Goal: Task Accomplishment & Management: Manage account settings

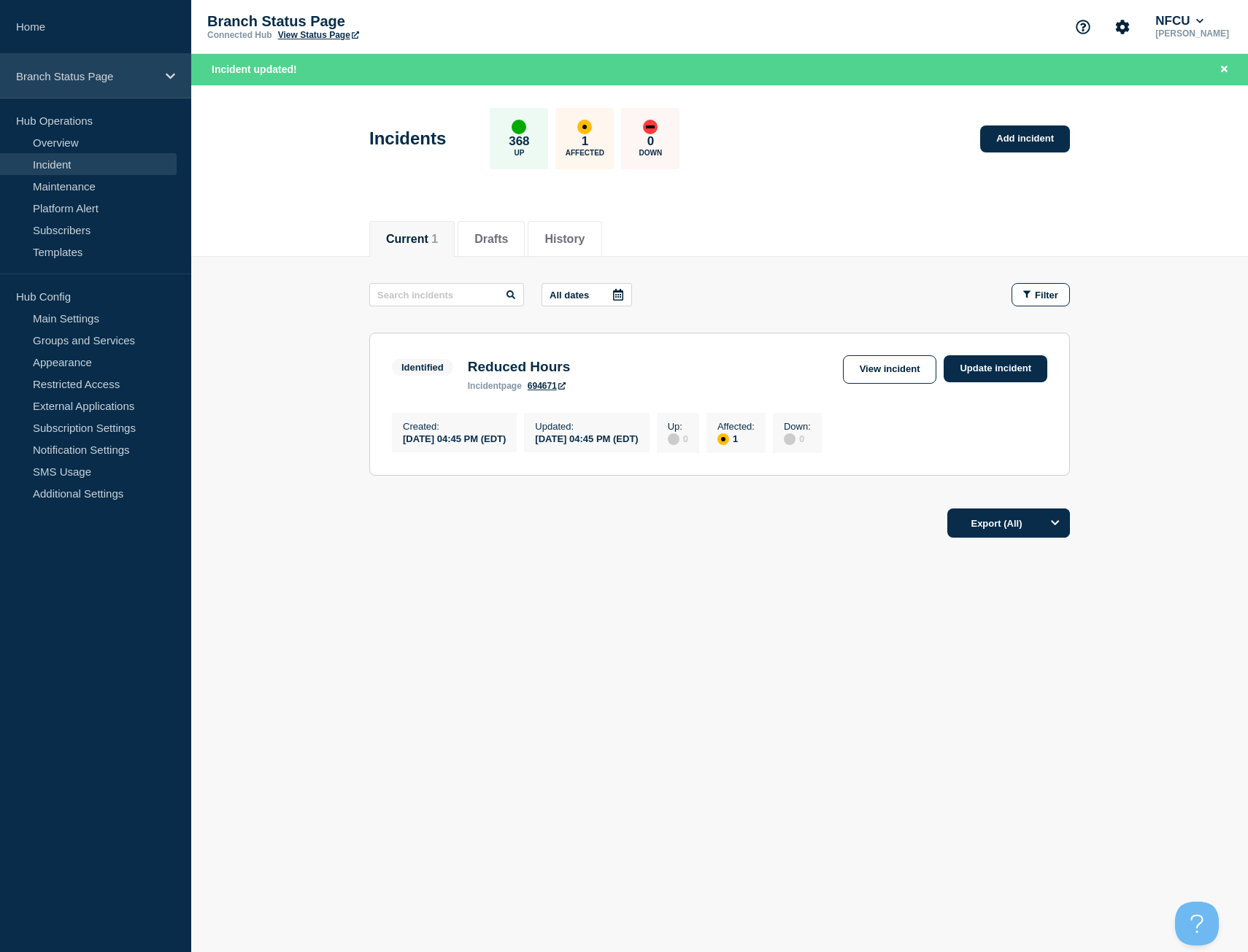
click at [124, 75] on p "Branch Status Page" at bounding box center [86, 76] width 140 height 12
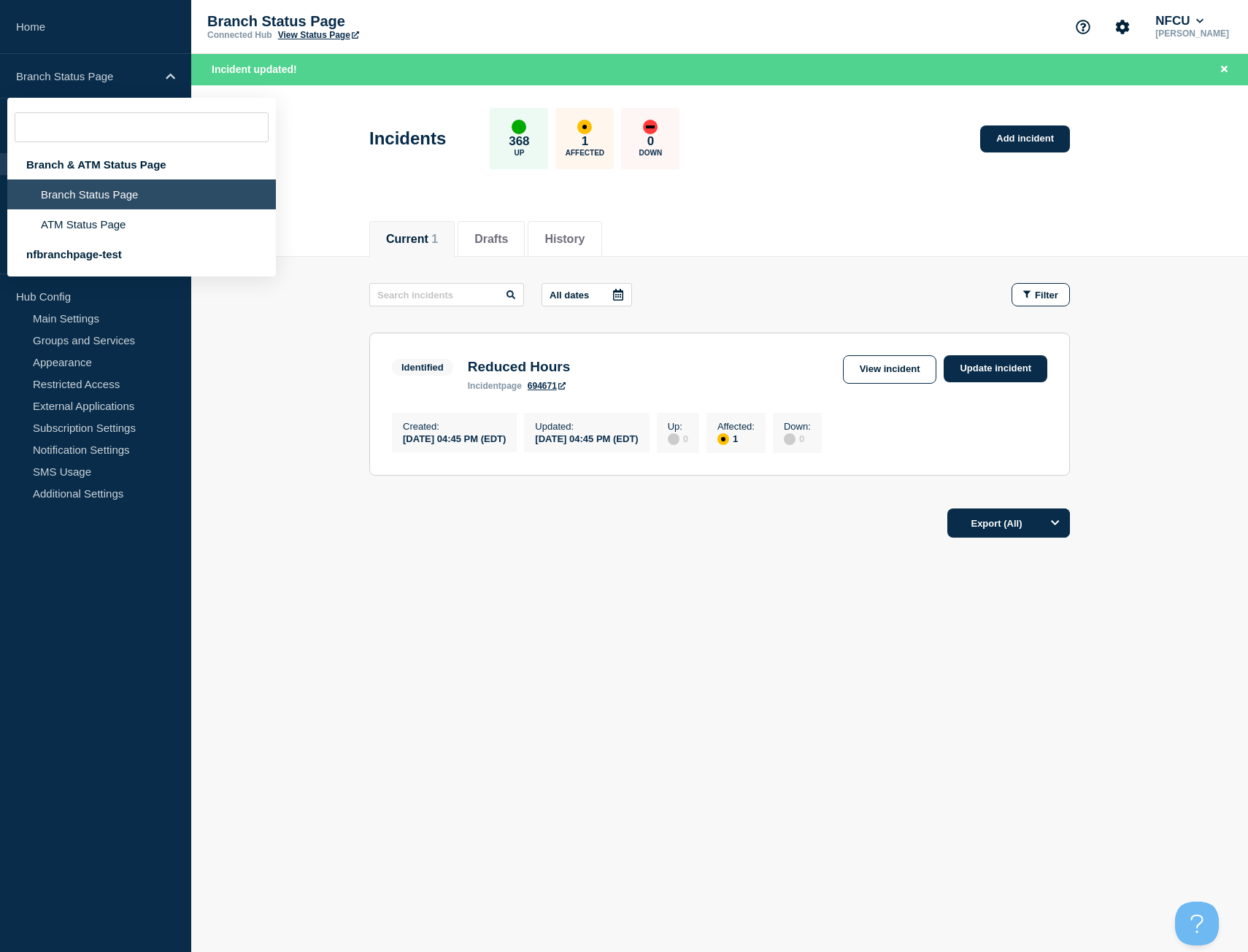
click at [239, 519] on footer "Export (All)" at bounding box center [720, 530] width 1057 height 63
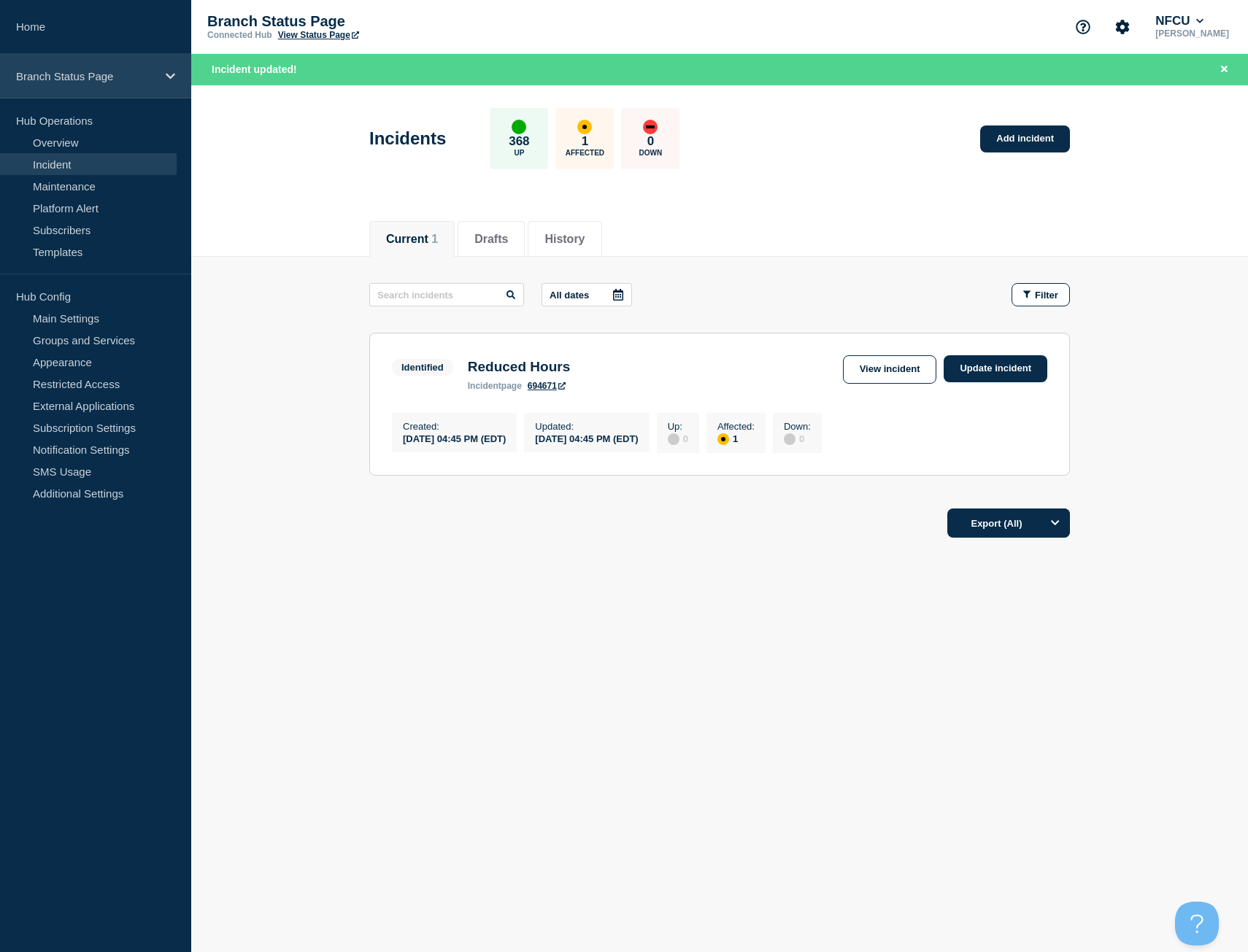
click at [149, 84] on div "Branch Status Page" at bounding box center [95, 76] width 191 height 45
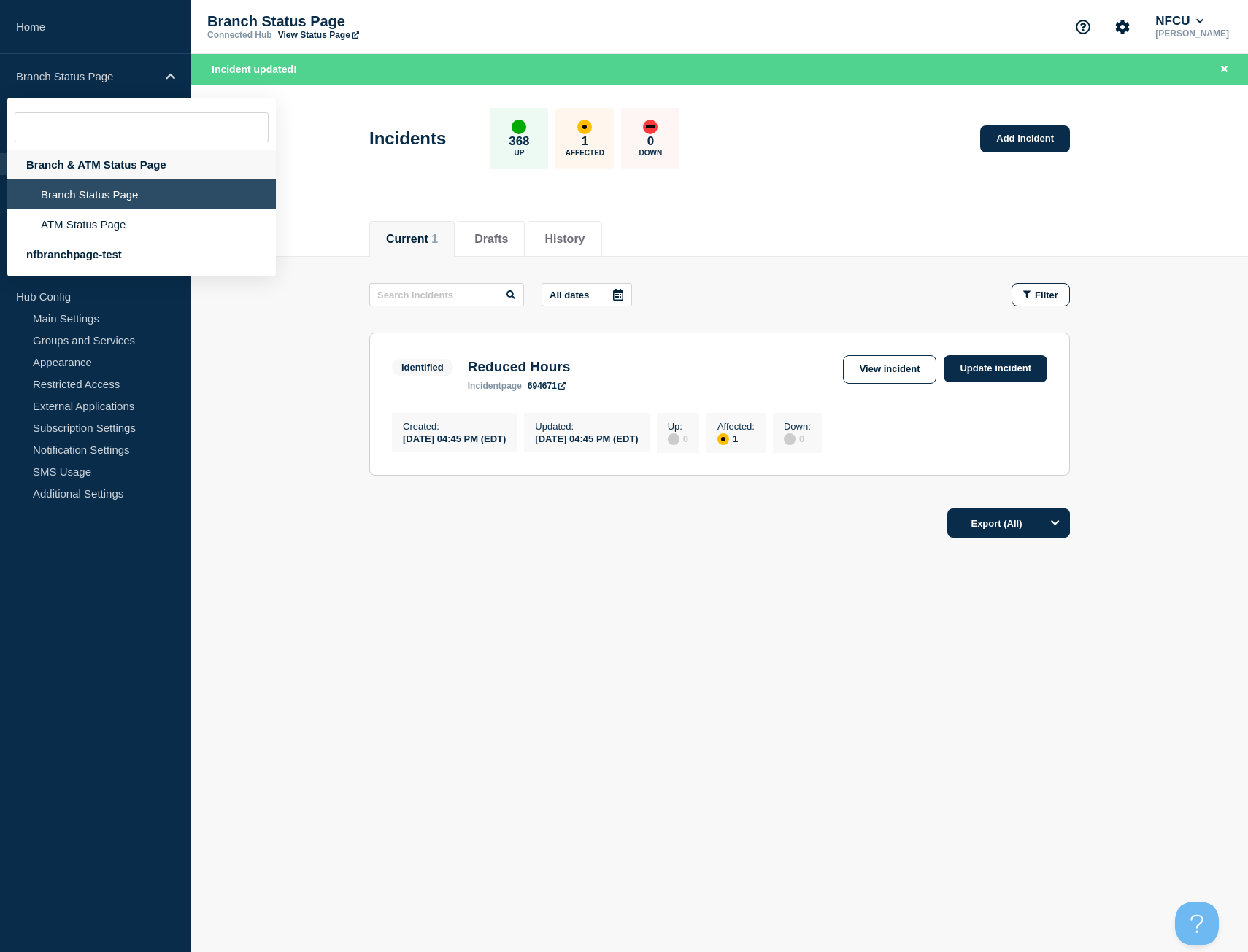
click at [129, 166] on div "Branch & ATM Status Page" at bounding box center [142, 164] width 269 height 30
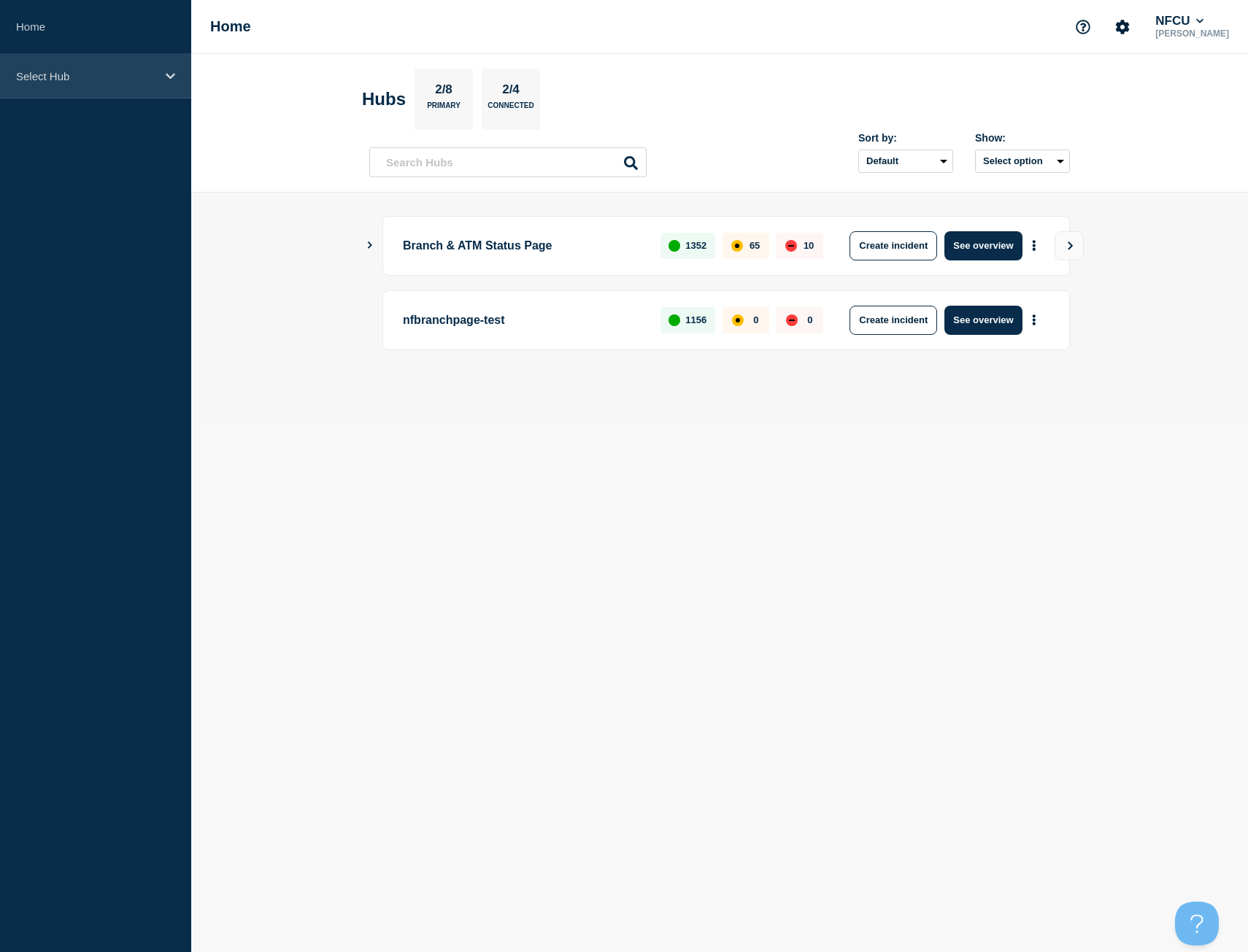
click at [155, 85] on div "Select Hub" at bounding box center [95, 76] width 191 height 45
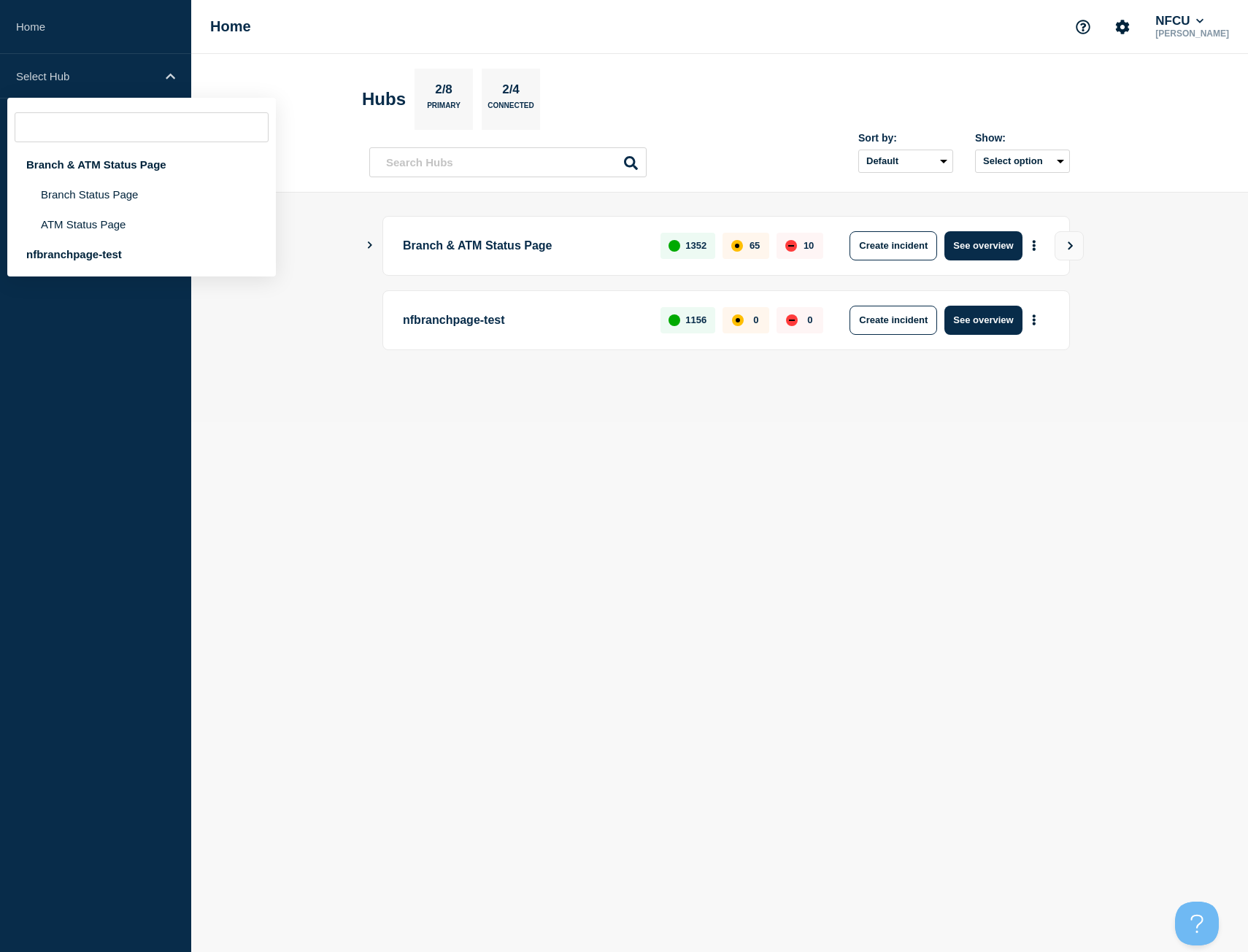
click at [389, 350] on div "Branch & ATM Status Page 1352 65 10 Create incident See overview nfbranchpage-t…" at bounding box center [720, 307] width 701 height 183
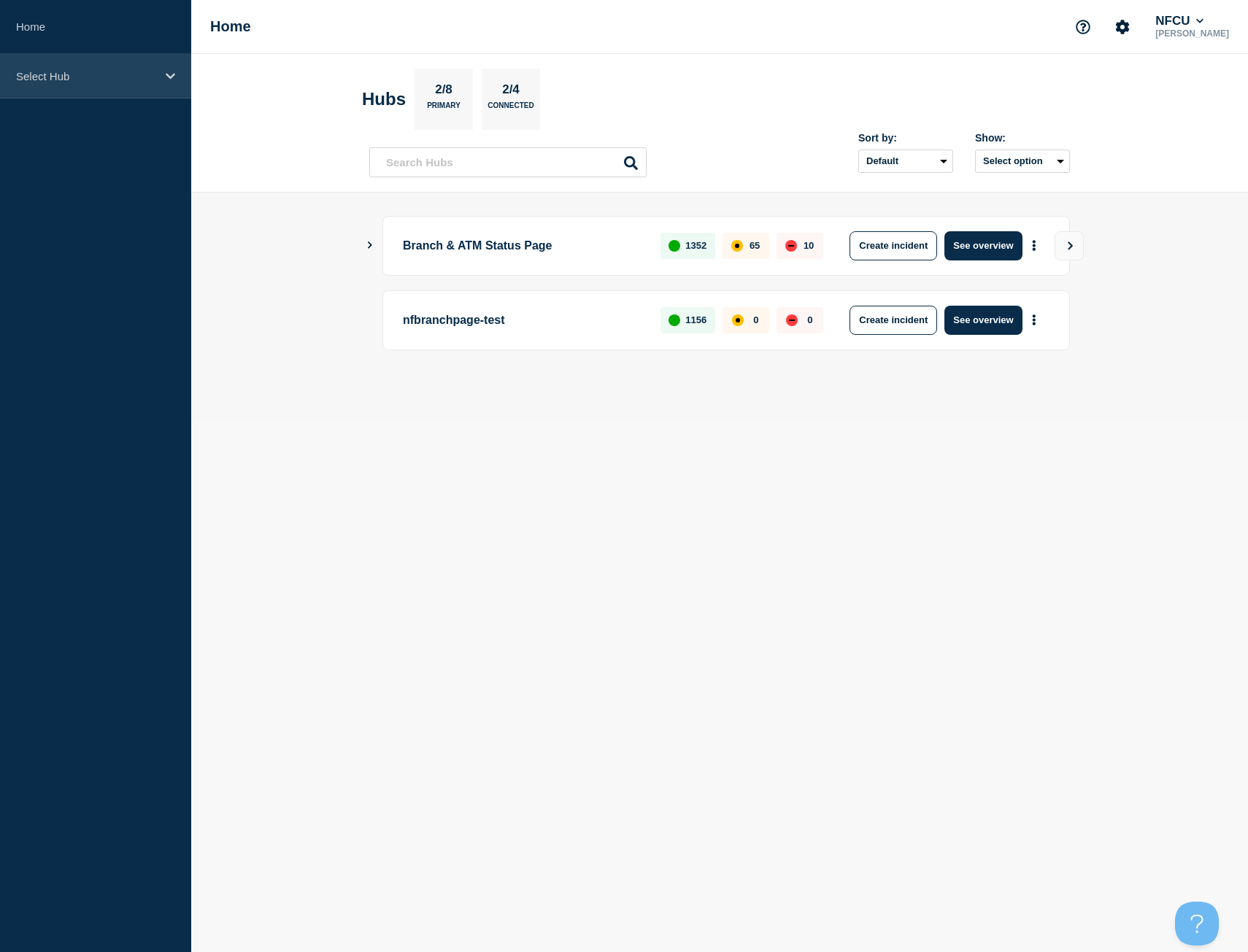
click at [164, 74] on div "Select Hub" at bounding box center [95, 76] width 191 height 45
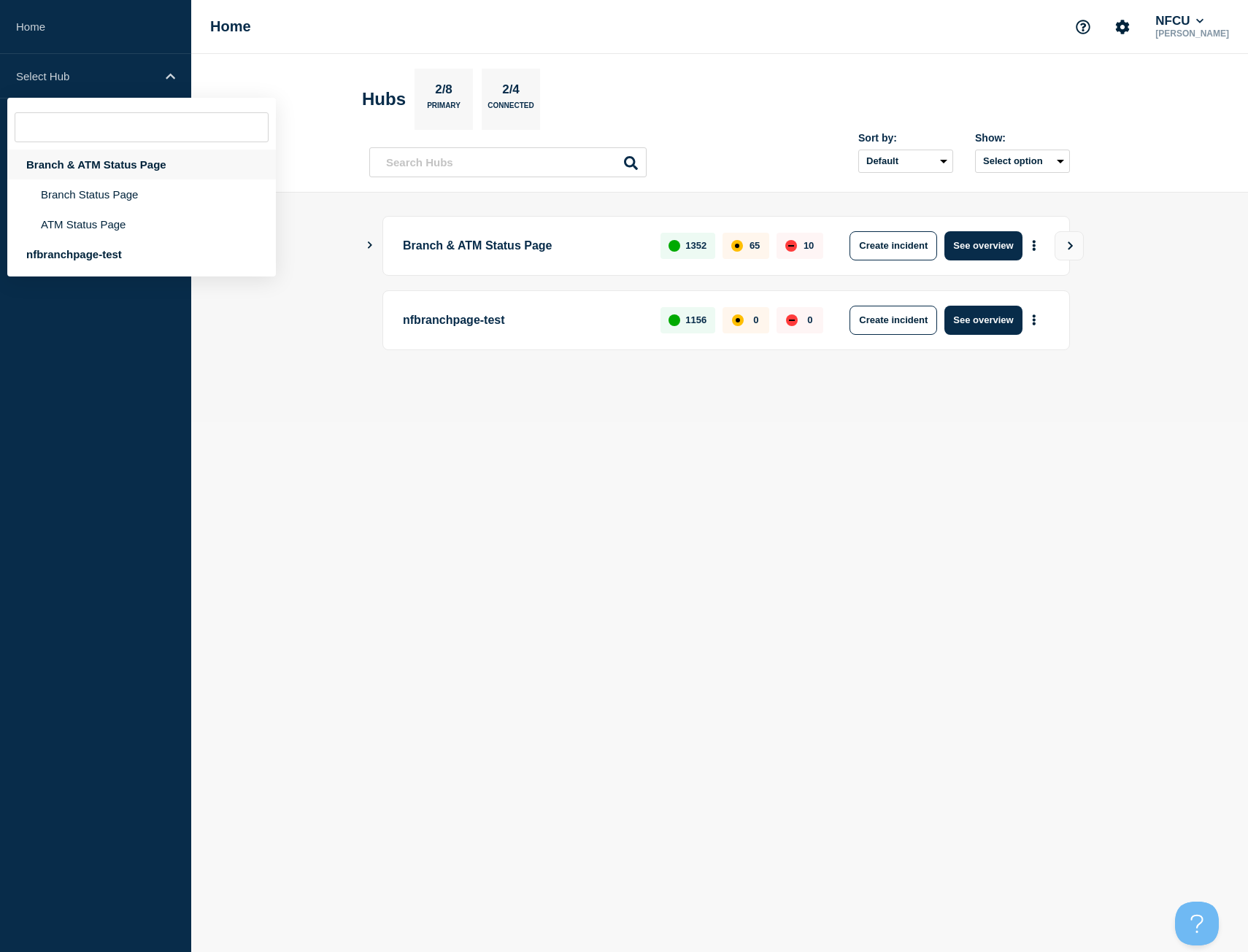
click at [125, 168] on div "Branch & ATM Status Page" at bounding box center [142, 164] width 269 height 30
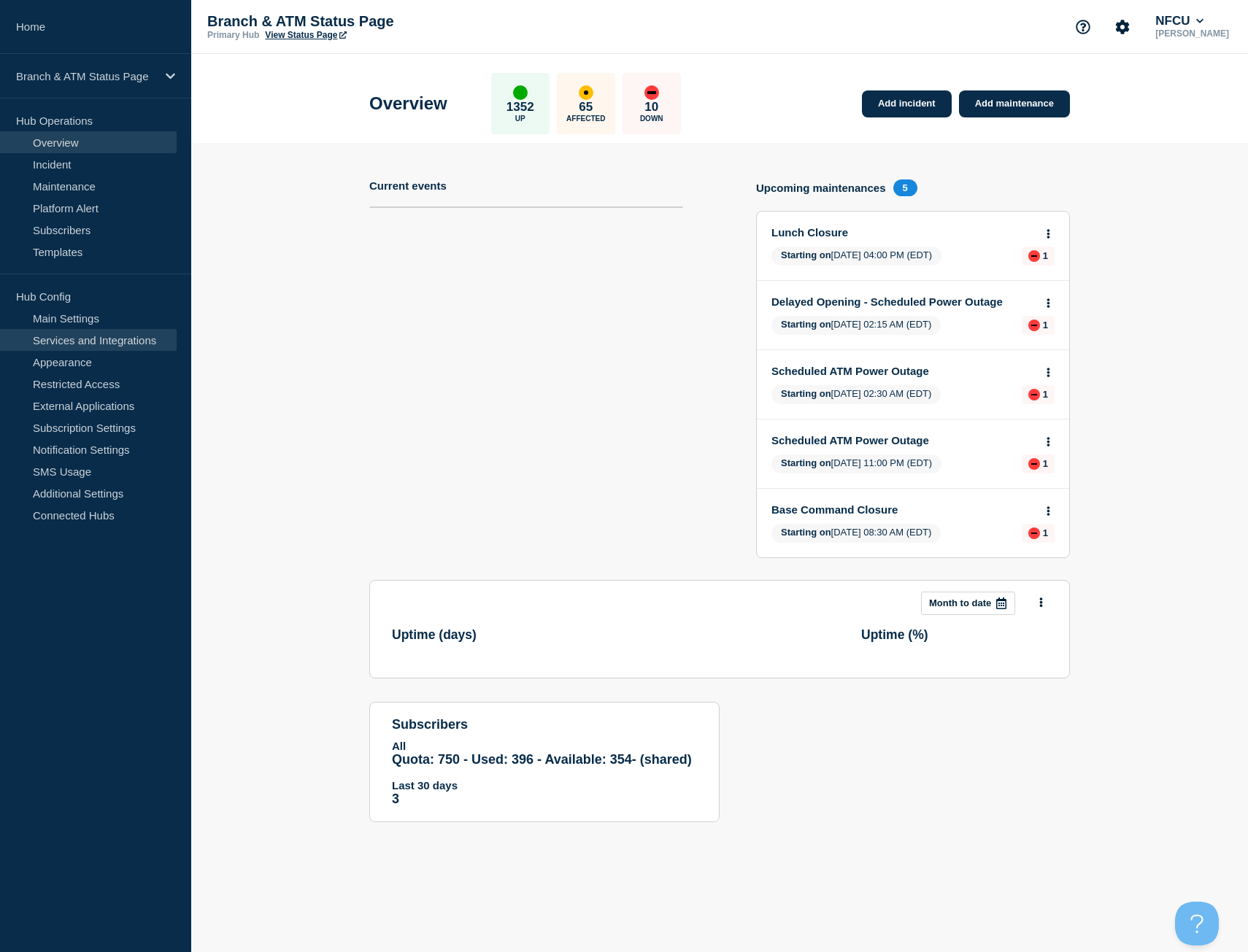
click at [85, 343] on link "Services and Integrations" at bounding box center [88, 339] width 177 height 22
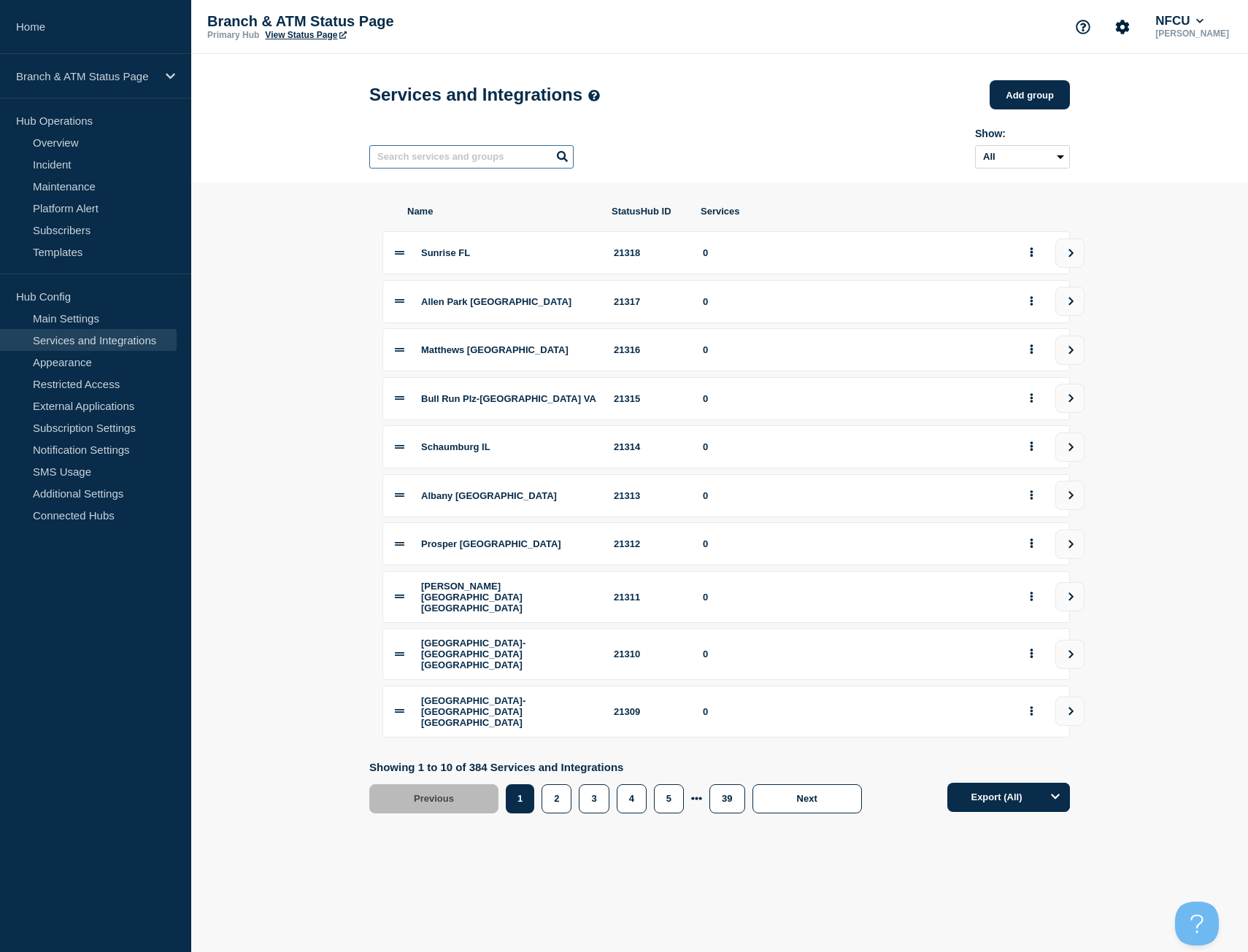
click at [484, 155] on input "text" at bounding box center [471, 156] width 204 height 24
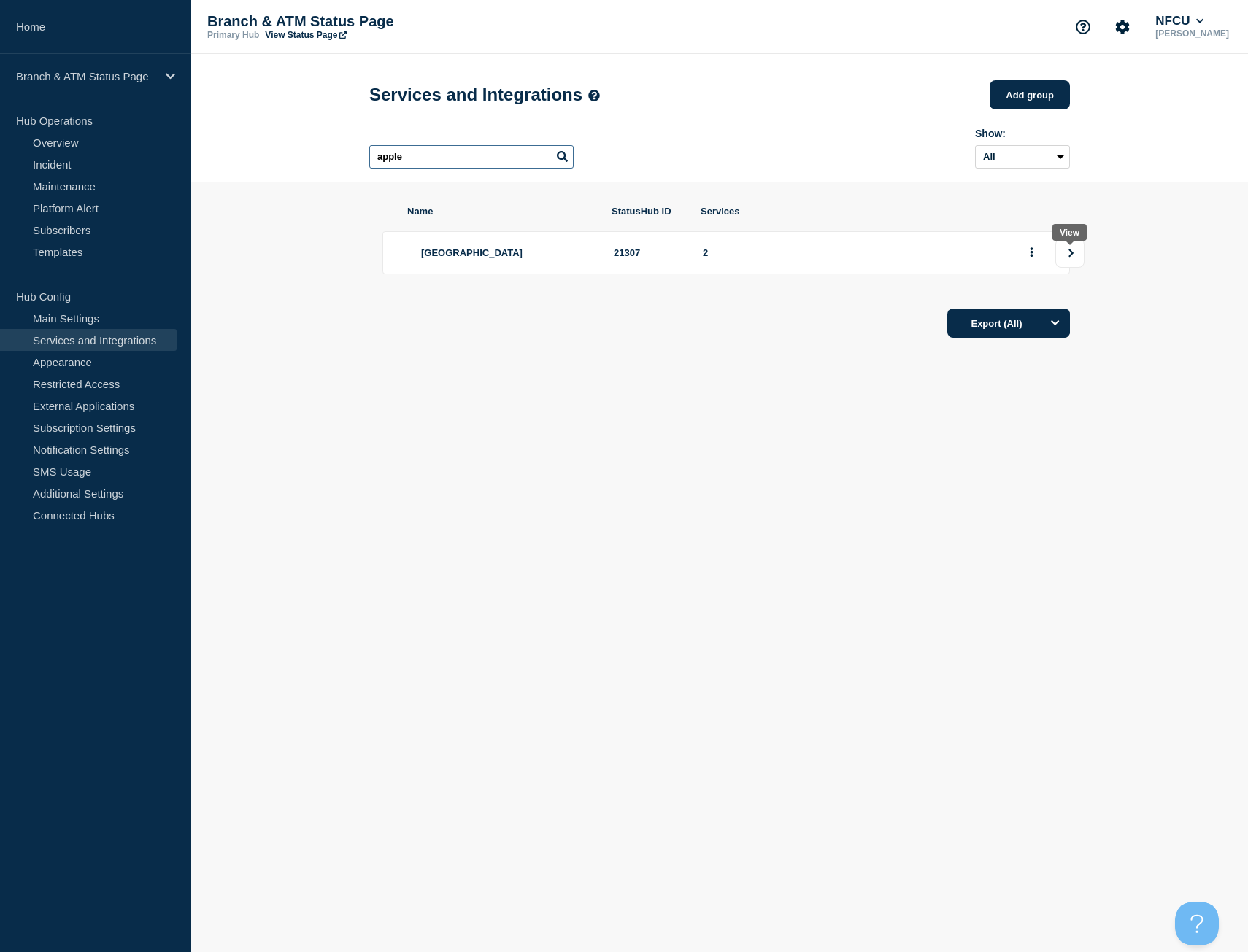
type input "apple"
click at [1071, 257] on icon "view group" at bounding box center [1072, 253] width 5 height 8
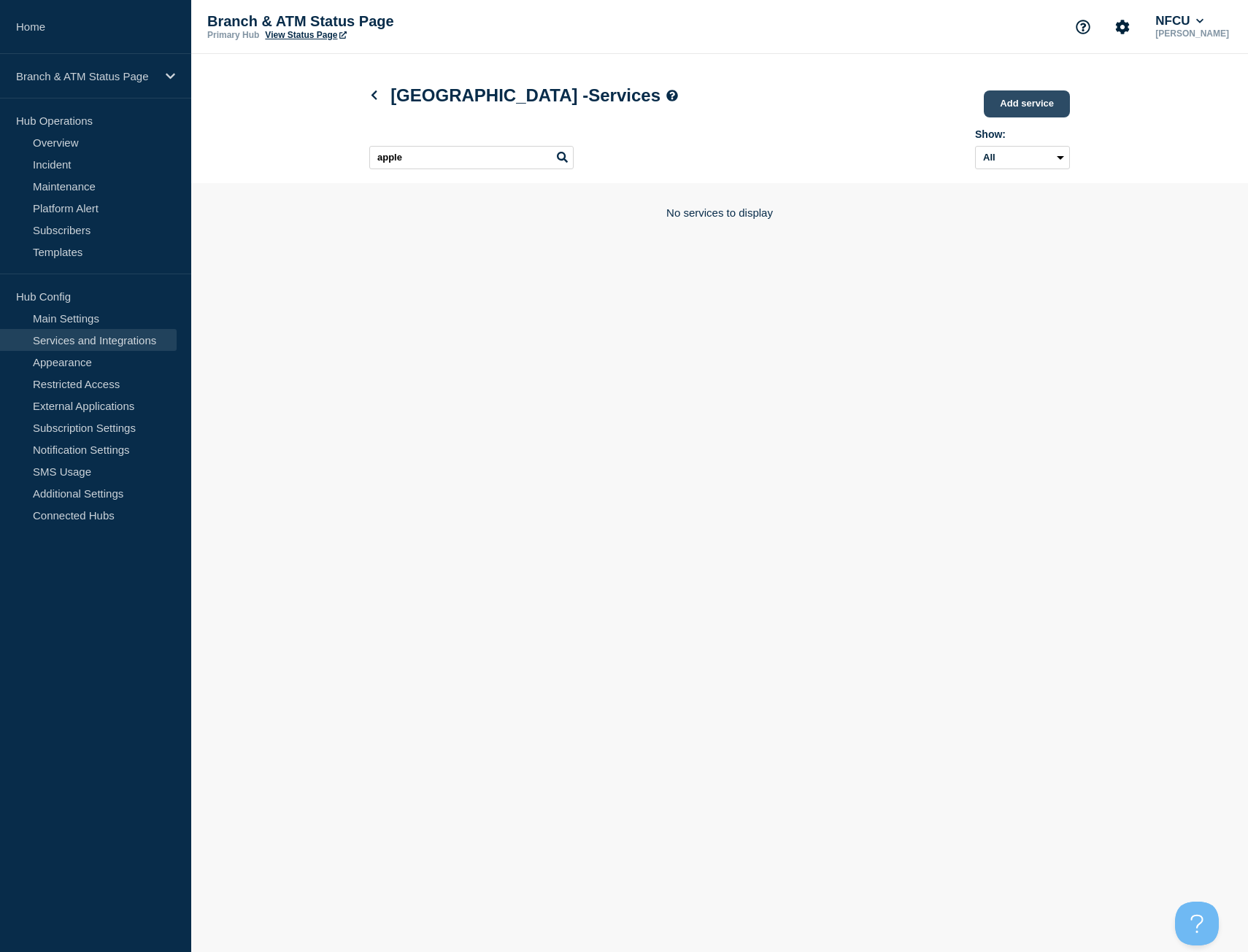
click at [1036, 111] on link "Add service" at bounding box center [1027, 103] width 86 height 27
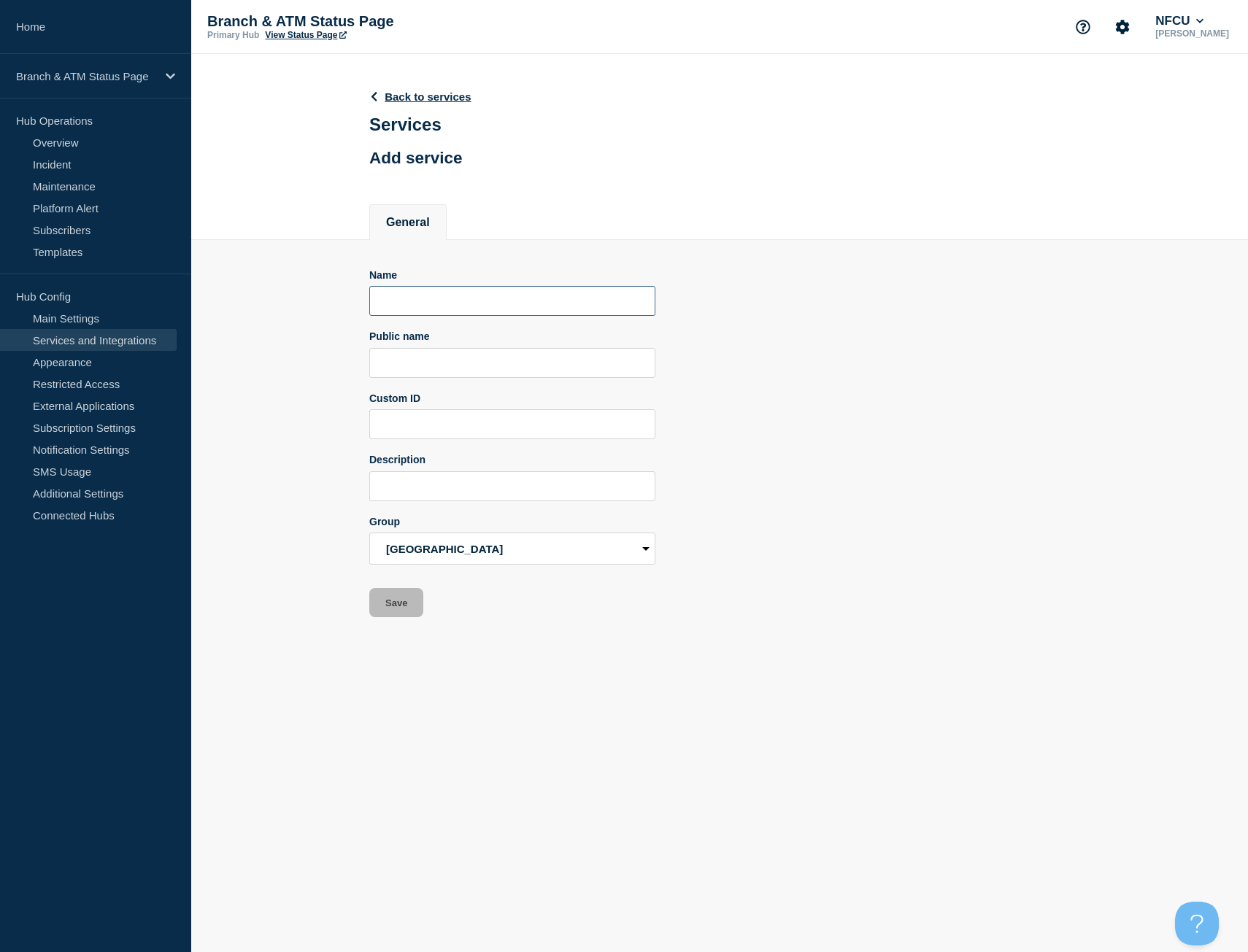
click at [485, 299] on input "Name" at bounding box center [513, 301] width 287 height 30
type input "Branch ([GEOGRAPHIC_DATA])"
click at [400, 612] on button "Save" at bounding box center [396, 603] width 54 height 29
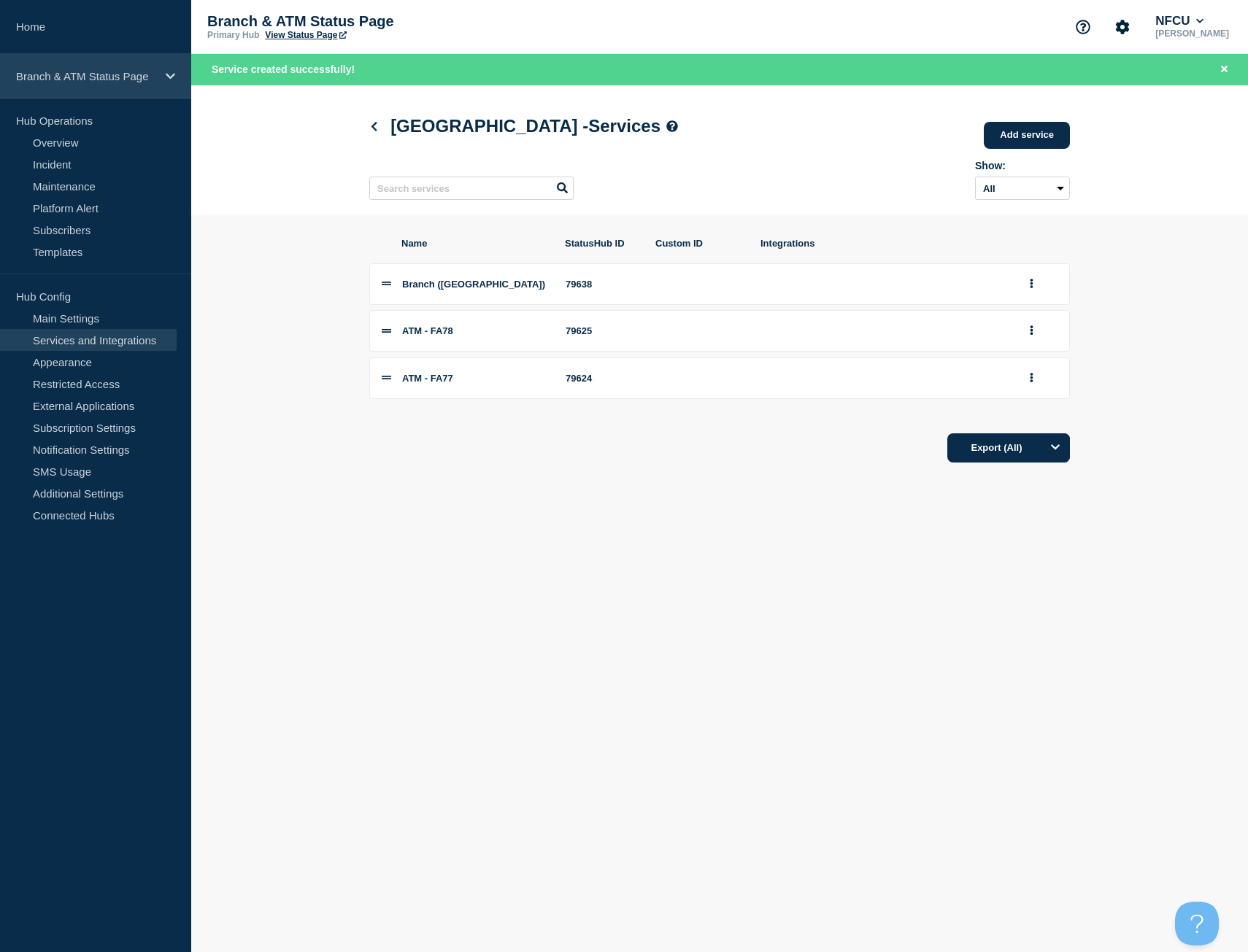
click at [115, 68] on div "Branch & ATM Status Page" at bounding box center [95, 76] width 191 height 45
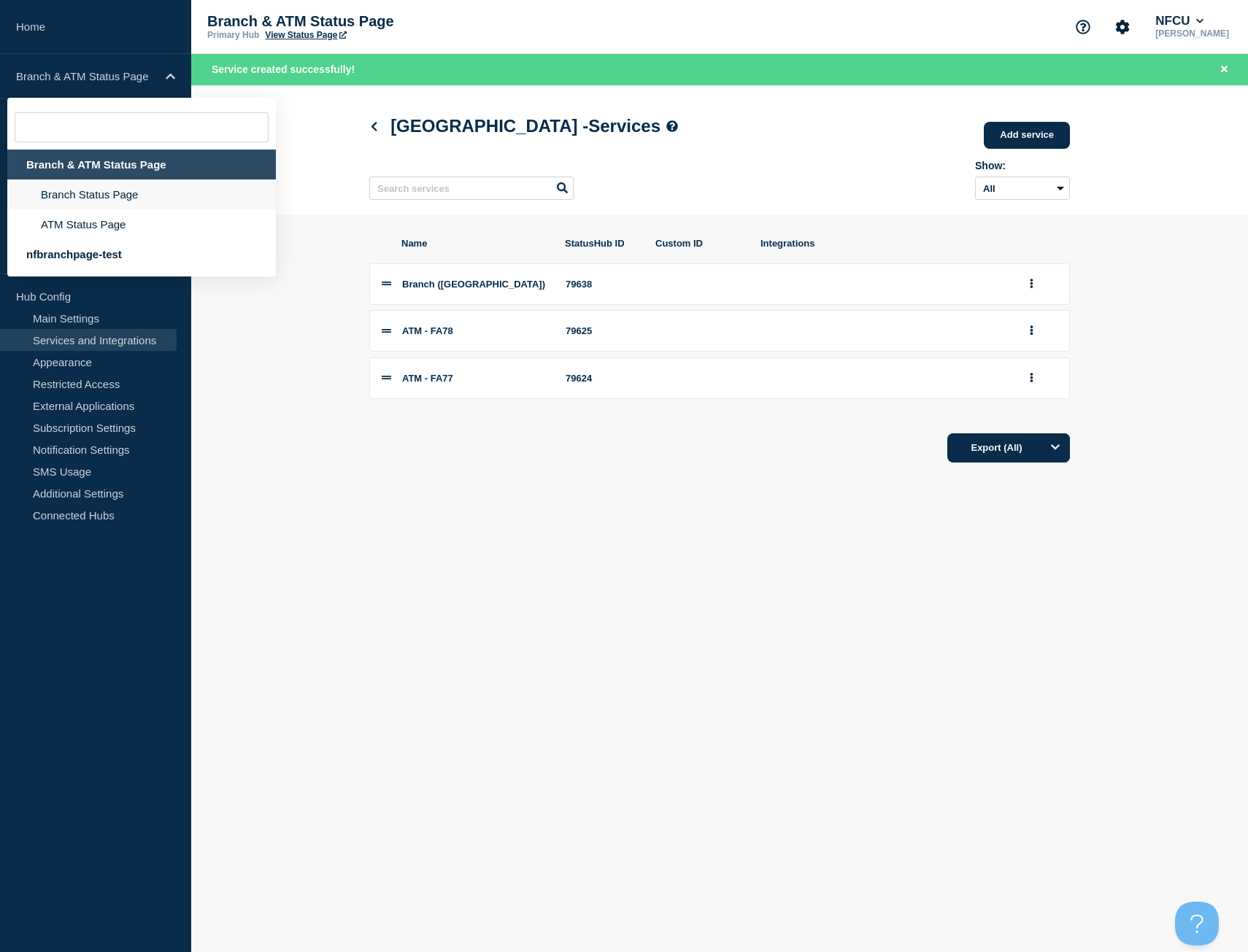
click at [116, 195] on li "Branch Status Page" at bounding box center [142, 194] width 269 height 30
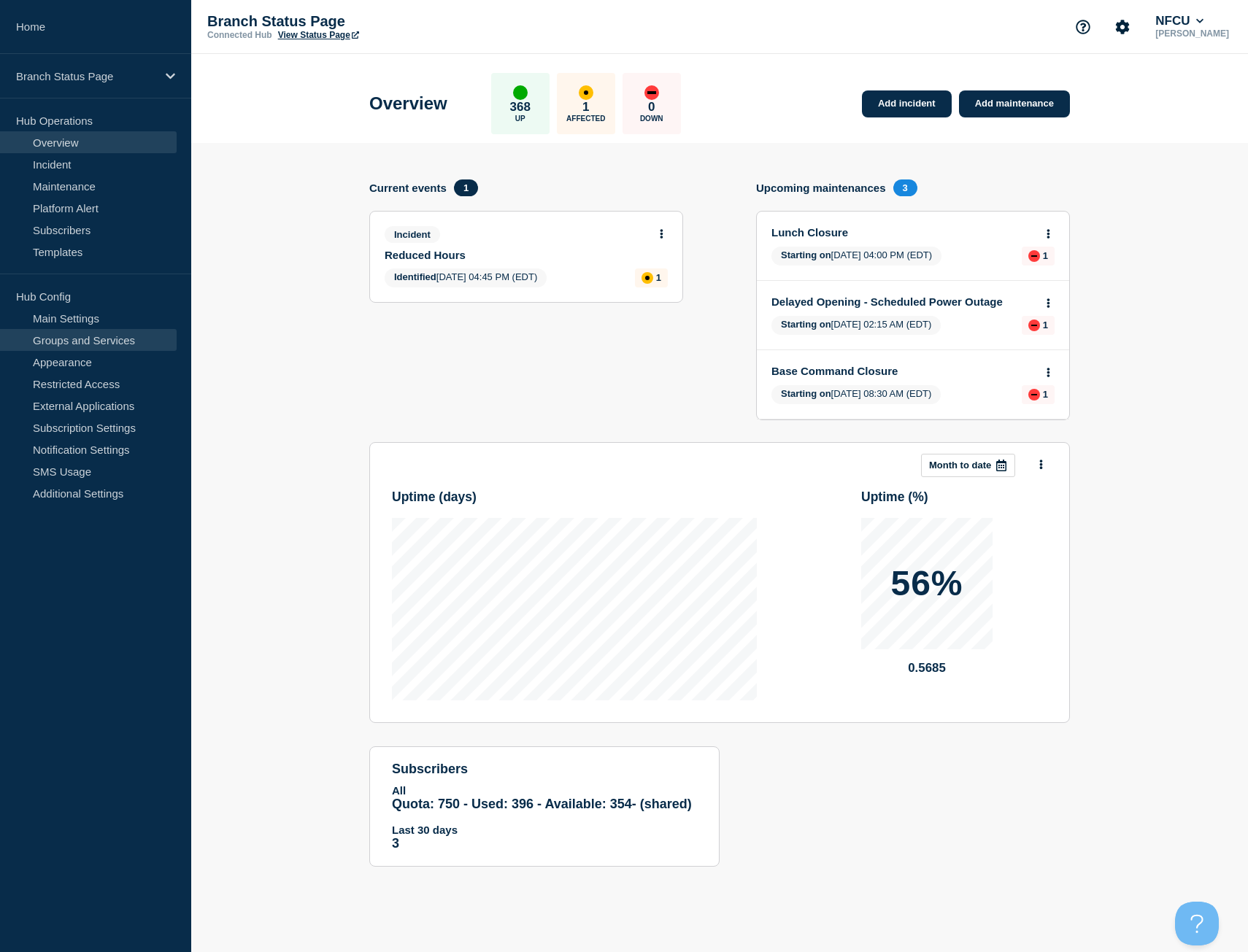
click at [94, 344] on link "Groups and Services" at bounding box center [88, 339] width 177 height 22
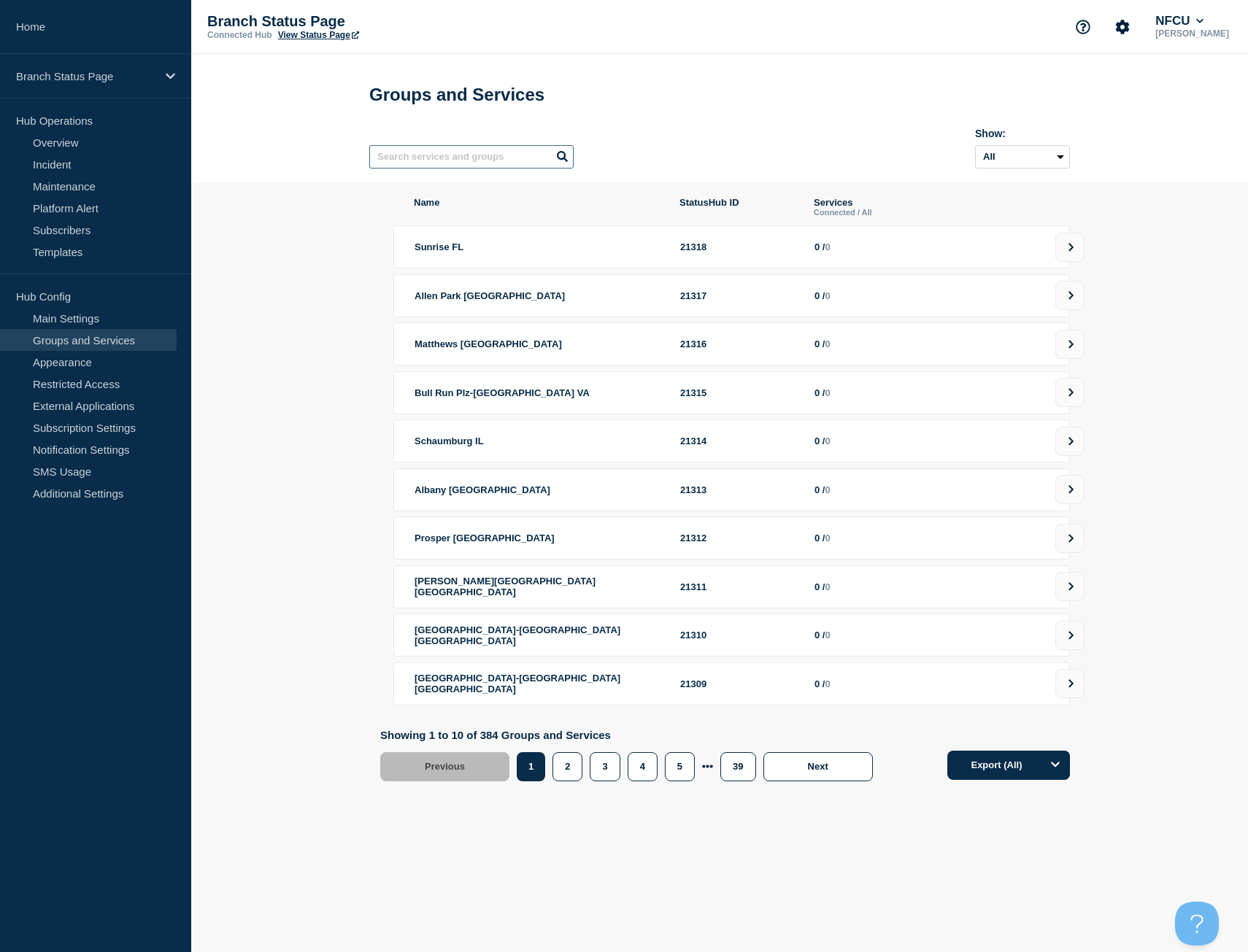
click at [499, 158] on input "text" at bounding box center [471, 156] width 204 height 24
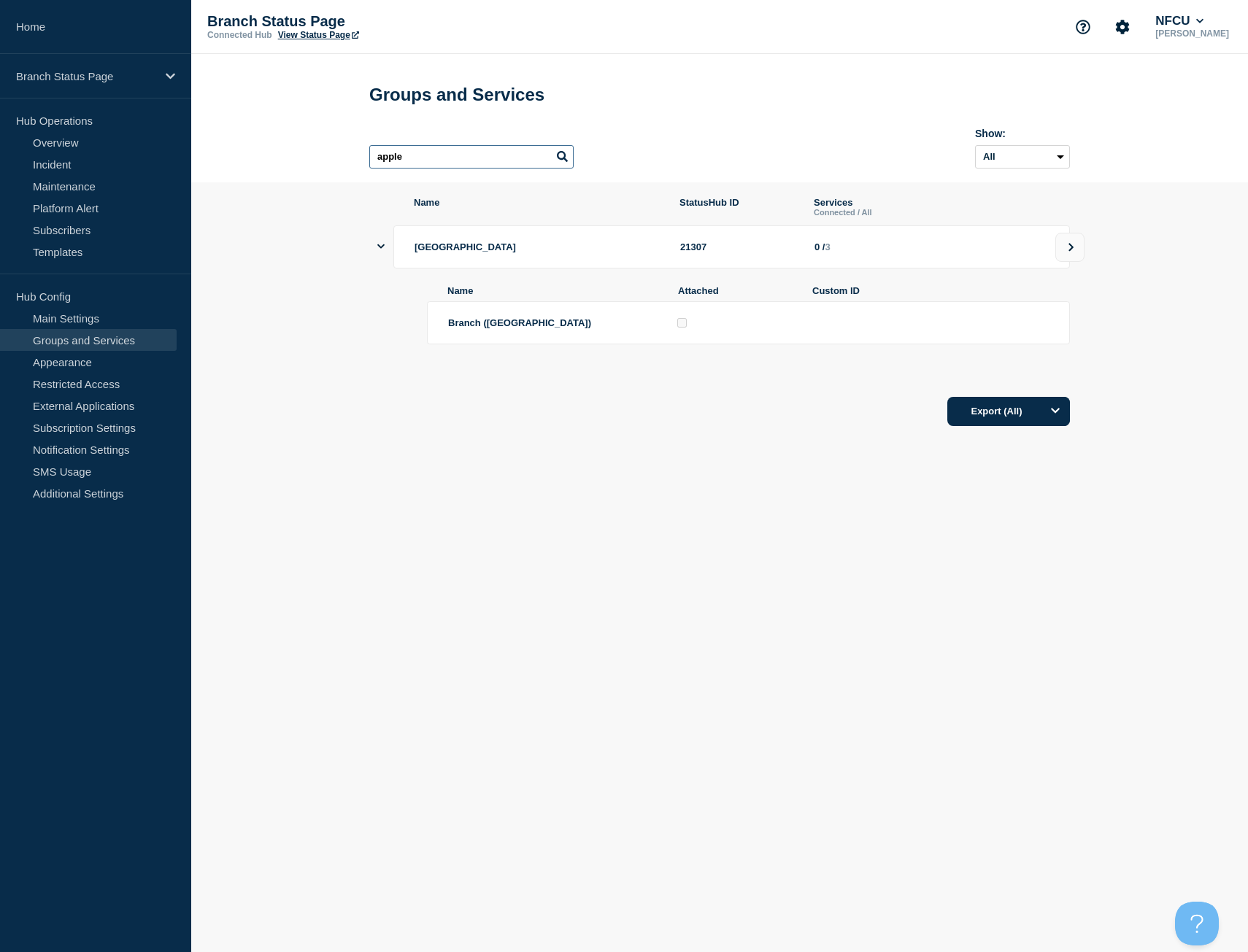
type input "apple"
click at [682, 330] on div at bounding box center [734, 322] width 120 height 14
click at [1076, 251] on icon at bounding box center [1071, 247] width 10 height 9
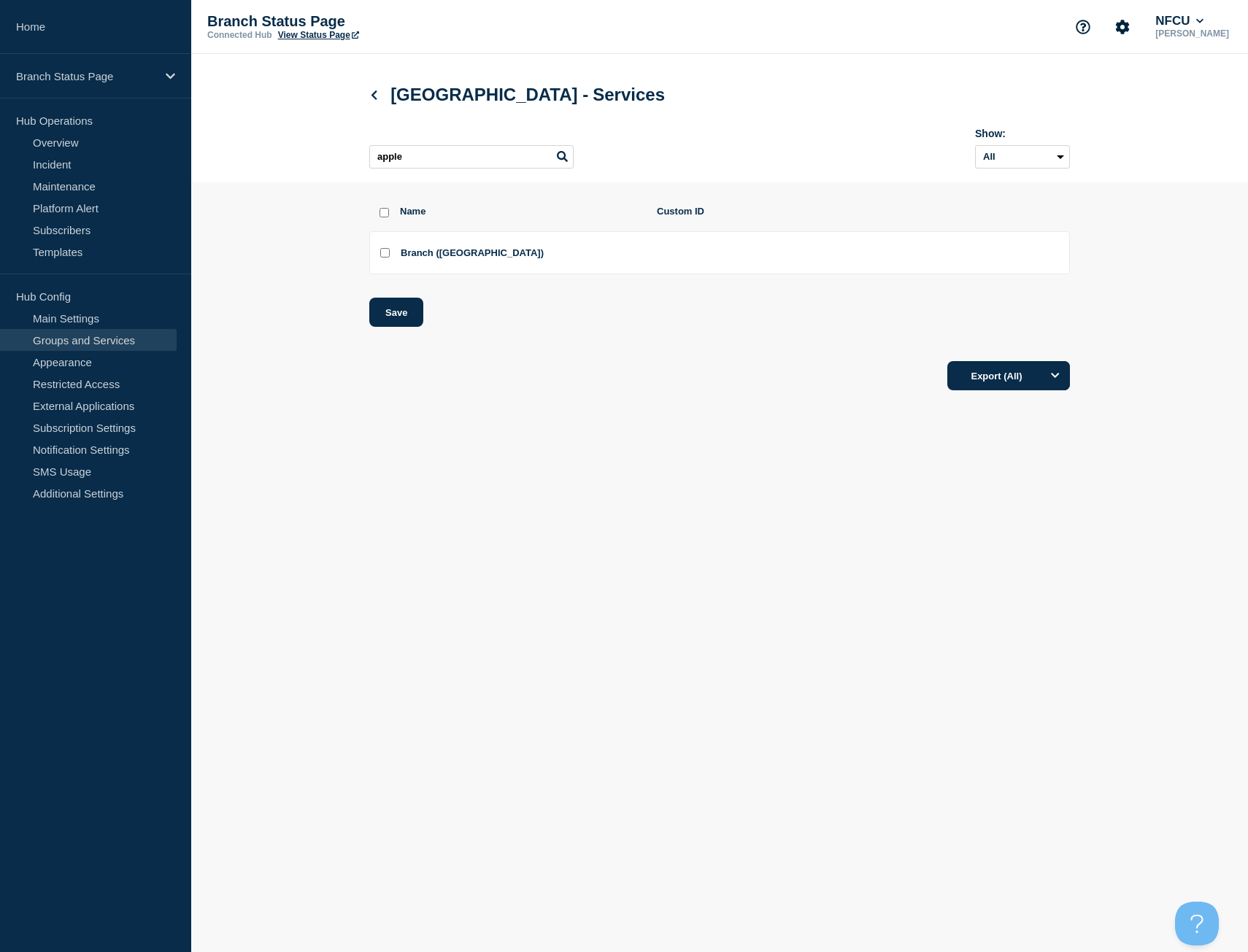
click at [384, 257] on input "Branch (Apple Valley CA) checkbox" at bounding box center [385, 253] width 10 height 10
checkbox input "true"
click at [400, 311] on button "Save" at bounding box center [396, 312] width 54 height 29
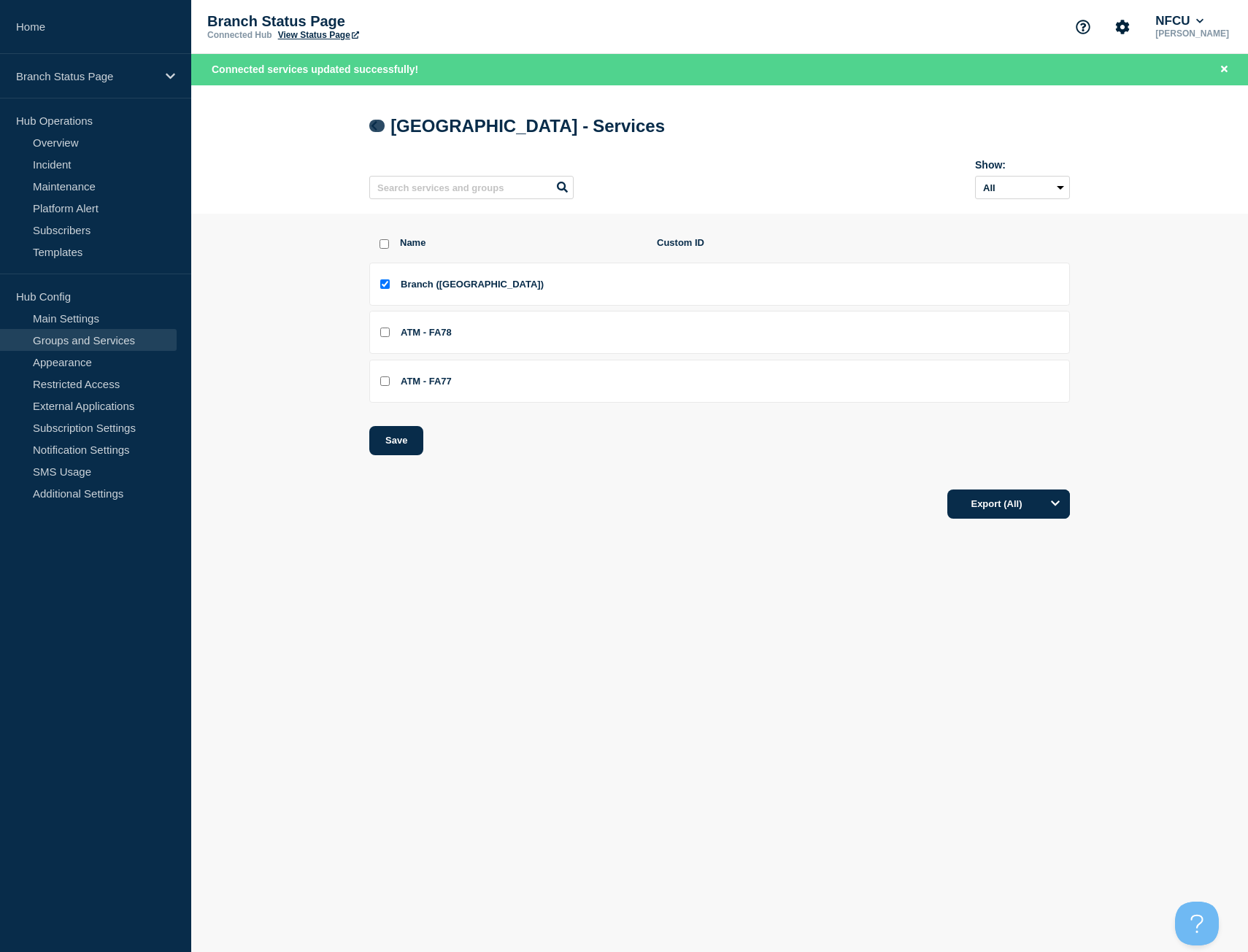
click at [372, 125] on icon at bounding box center [374, 126] width 11 height 10
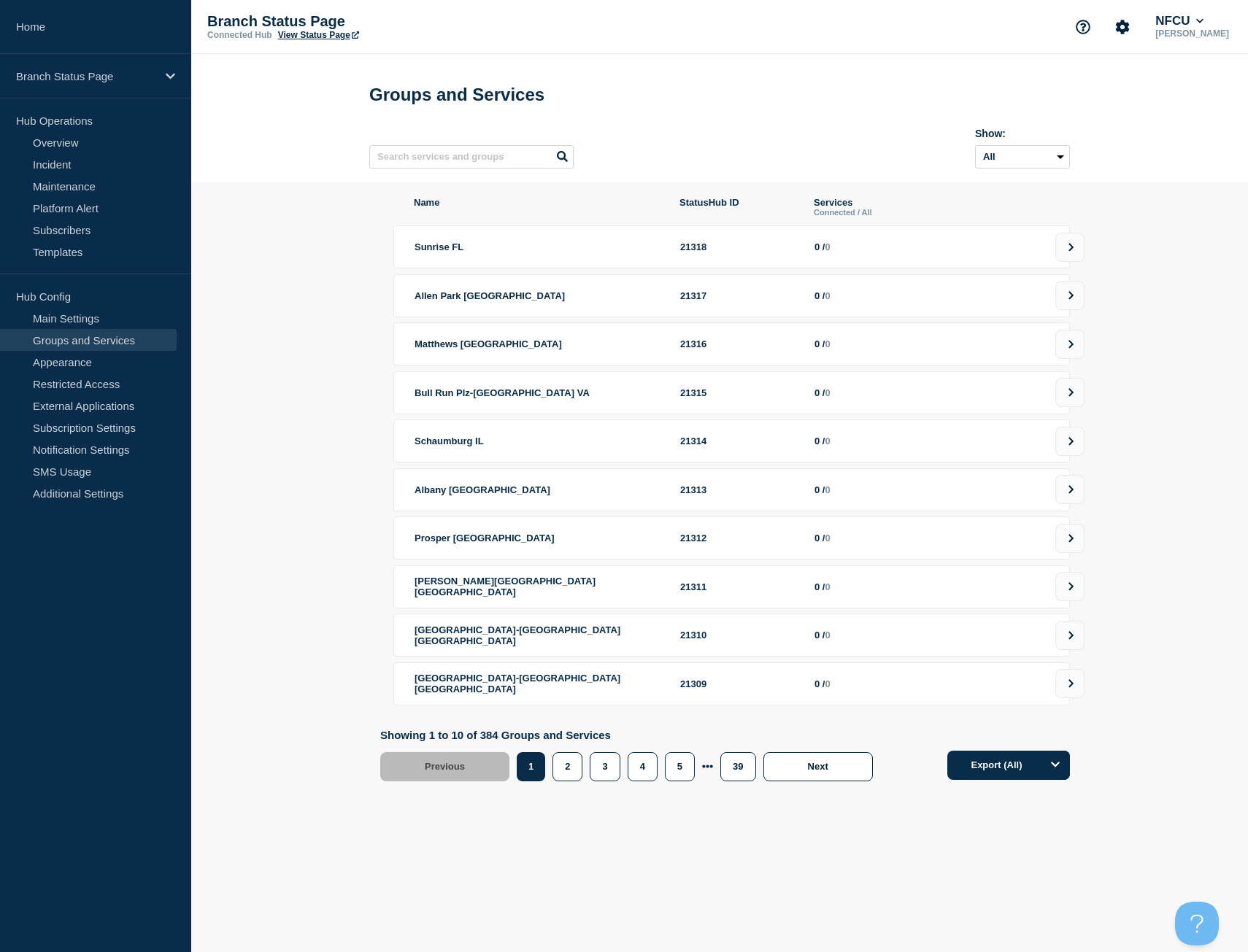
click at [314, 37] on link "View Status Page" at bounding box center [319, 35] width 81 height 11
